Goal: Check status

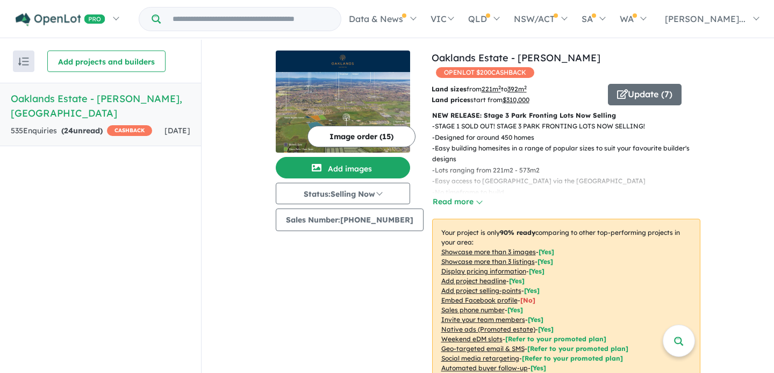
scroll to position [657, 0]
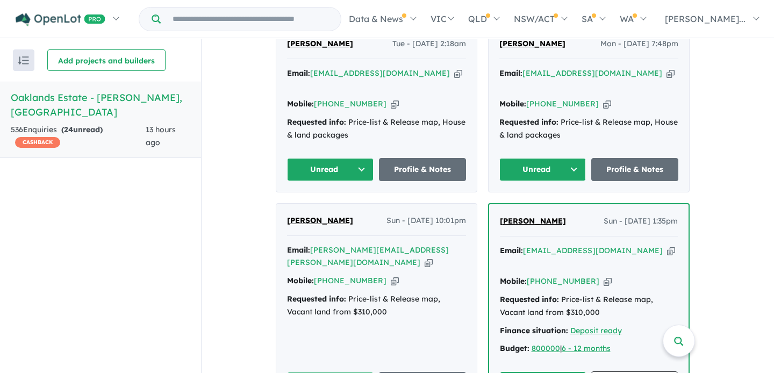
scroll to position [1014, 0]
